Goal: Navigation & Orientation: Go to known website

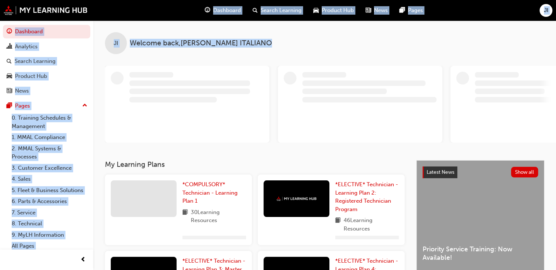
drag, startPoint x: 0, startPoint y: 0, endPoint x: 412, endPoint y: -14, distance: 411.8
click at [412, 0] on html "Your version of Internet Explorer is outdated and not supported. Please upgrade…" at bounding box center [278, 135] width 556 height 270
click at [546, 7] on span "JI" at bounding box center [546, 10] width 4 height 8
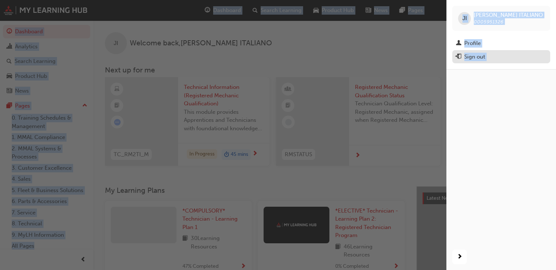
click at [470, 56] on div "Sign out" at bounding box center [474, 57] width 21 height 8
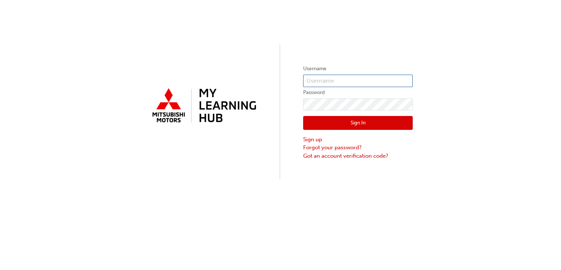
click at [357, 80] on input "text" at bounding box center [358, 81] width 110 height 12
type input "0005763285"
click button "Sign In" at bounding box center [358, 123] width 110 height 14
